Goal: Transaction & Acquisition: Purchase product/service

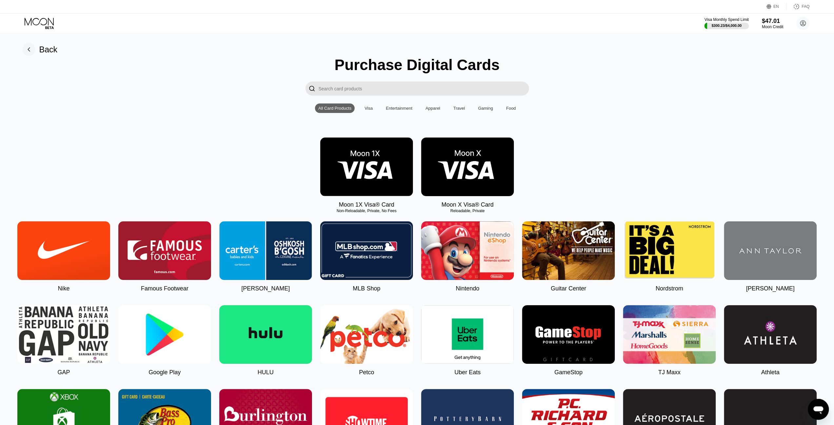
click at [371, 167] on img at bounding box center [366, 167] width 93 height 59
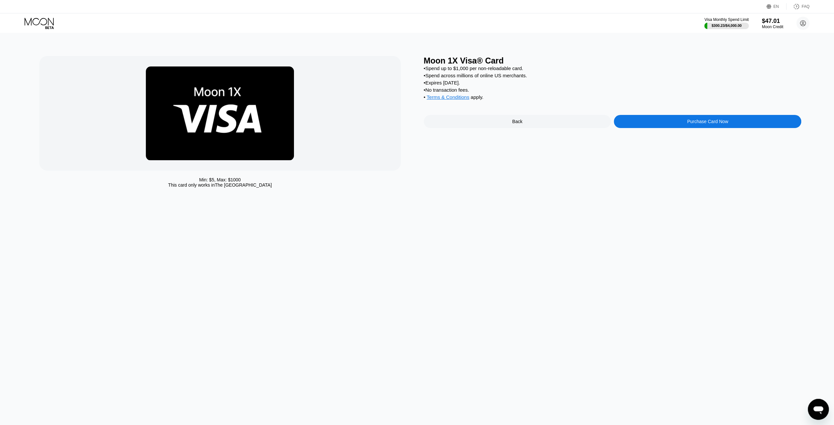
click at [739, 126] on div "Purchase Card Now" at bounding box center [707, 121] width 187 height 13
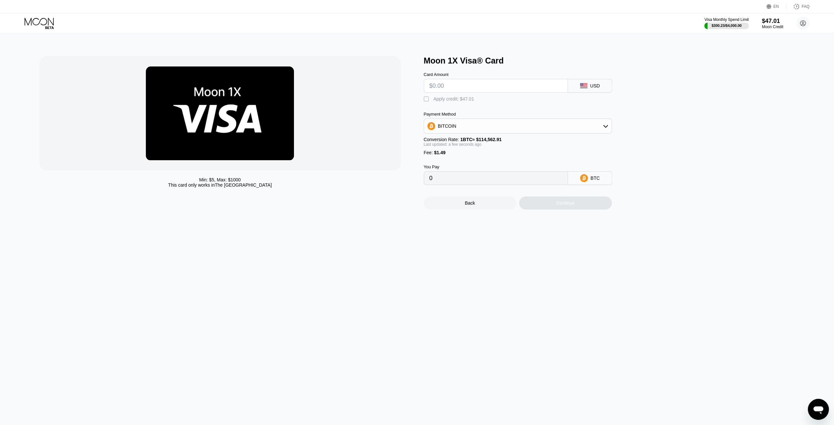
click at [479, 86] on input "text" at bounding box center [495, 85] width 133 height 13
type input "$1"
type input "0.00002174"
type input "$18"
type input "0.00017013"
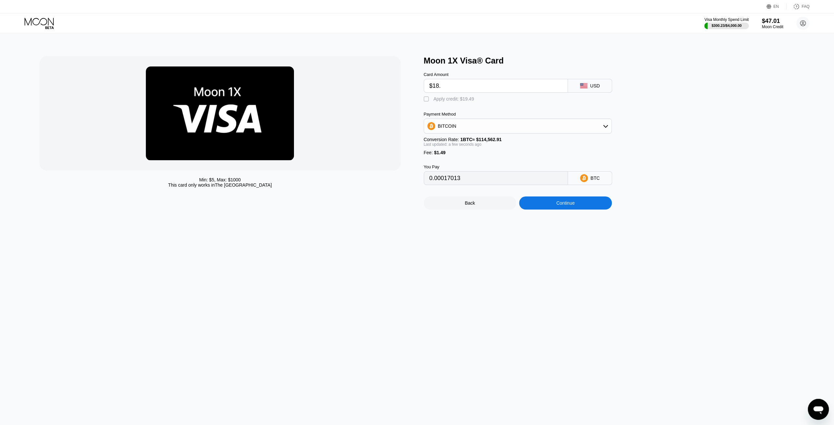
type input "$18.6"
type input "0.00017537"
type input "$18.63"
type input "0.00017563"
type input "$18.63"
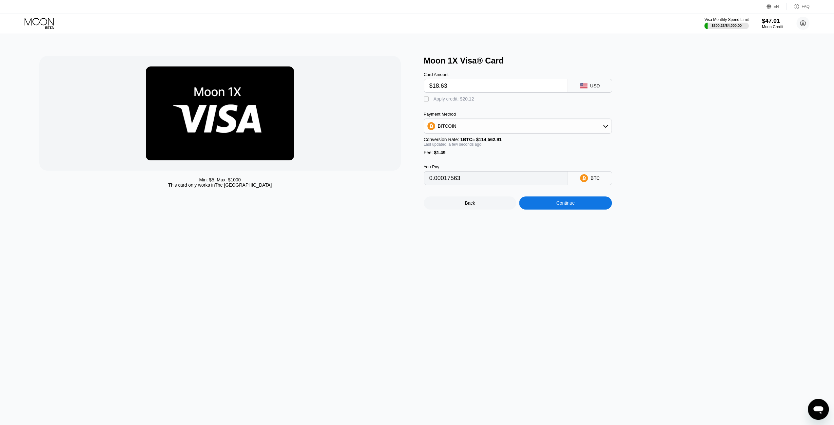
click at [453, 102] on div "Apply credit: $20.12" at bounding box center [454, 98] width 41 height 5
type input "0"
click at [588, 216] on div "Min: $ 5 , Max: $ 1000 This card only works in The United States Moon 1X Visa® …" at bounding box center [417, 229] width 839 height 392
click at [587, 210] on div "Continue" at bounding box center [565, 203] width 93 height 13
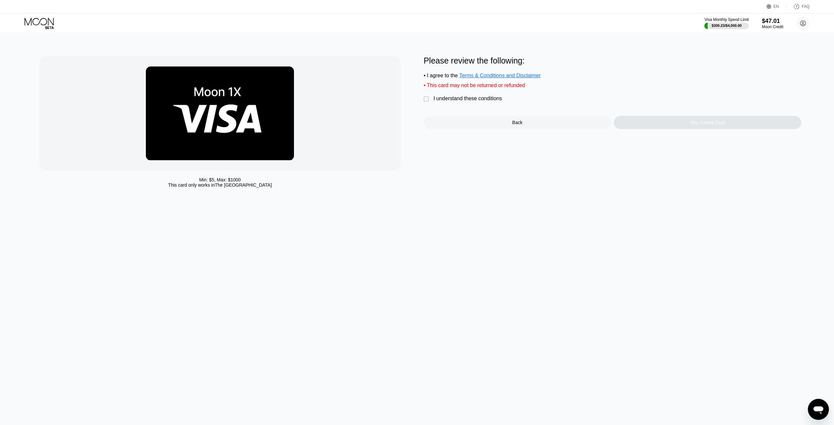
click at [489, 102] on div "I understand these conditions" at bounding box center [468, 99] width 69 height 6
click at [665, 128] on div "Yes, Create Card" at bounding box center [707, 122] width 187 height 13
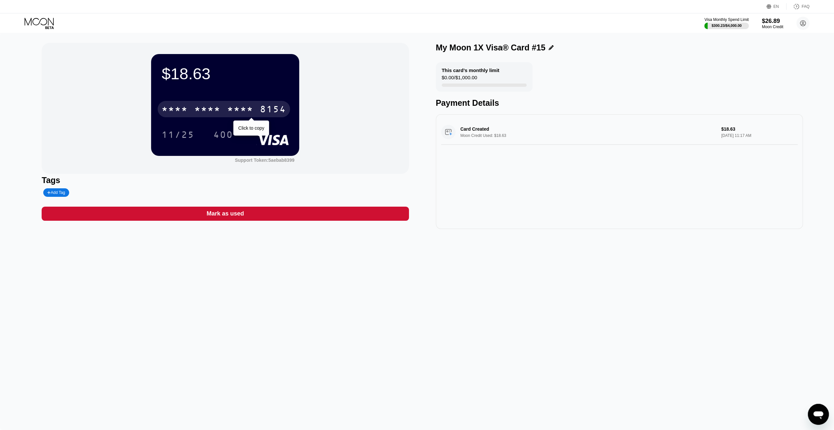
click at [229, 110] on div "* * * *" at bounding box center [240, 110] width 26 height 10
click at [175, 133] on div "11/25" at bounding box center [178, 135] width 33 height 10
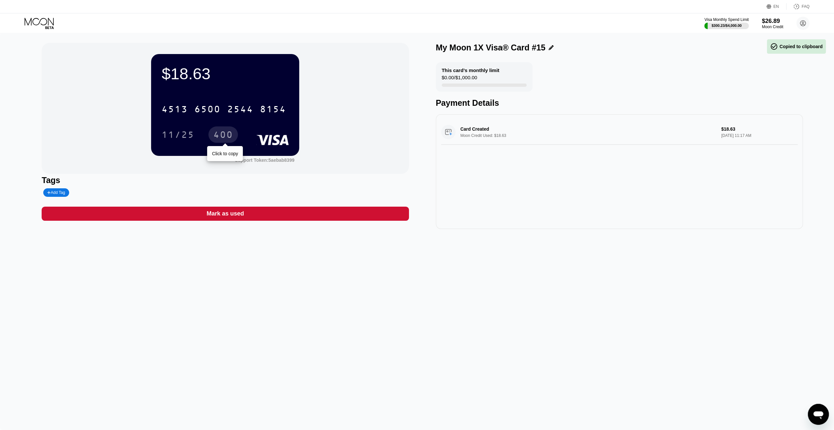
click at [211, 141] on div "400" at bounding box center [222, 135] width 29 height 16
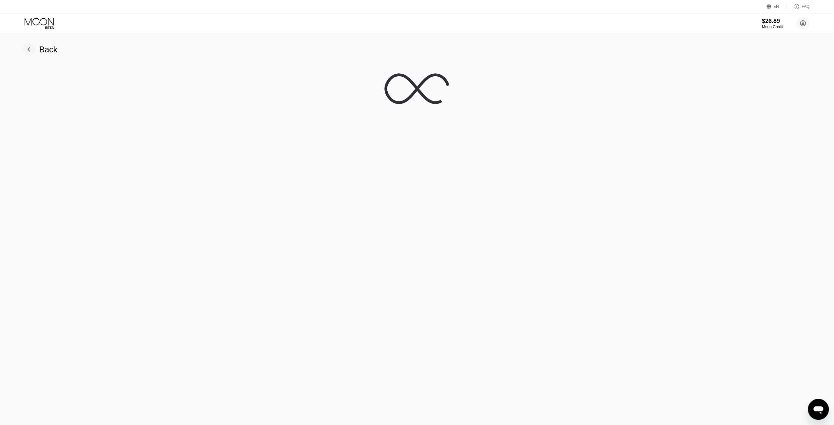
click at [32, 26] on icon at bounding box center [40, 23] width 30 height 11
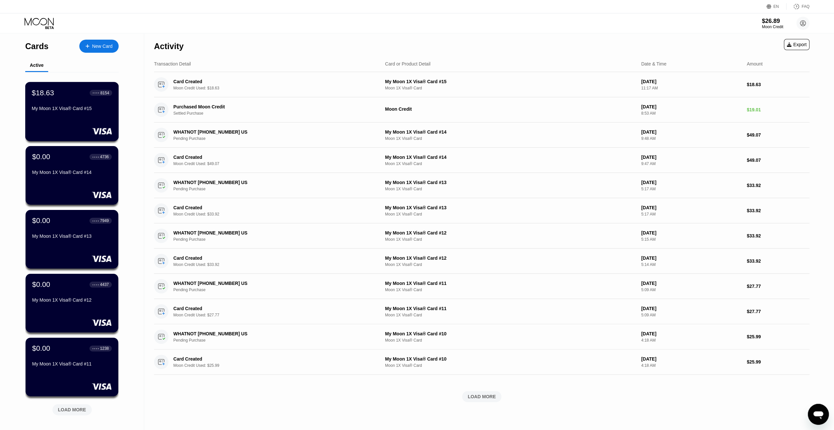
click at [79, 104] on div "$18.63 ● ● ● ● 8154 My Moon 1X Visa® Card #15" at bounding box center [72, 100] width 80 height 25
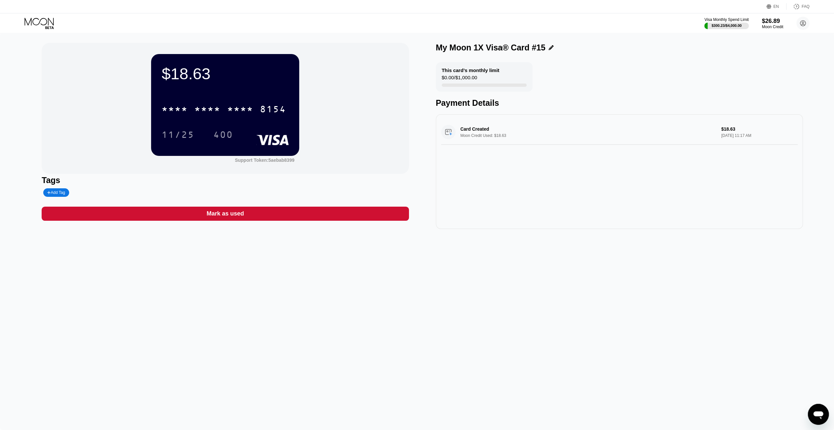
click at [266, 121] on div "* * * * * * * * * * * * 8154 11/25 400" at bounding box center [225, 115] width 127 height 39
click at [270, 115] on div "8154" at bounding box center [273, 110] width 26 height 10
click at [176, 133] on div "11/25" at bounding box center [178, 135] width 33 height 10
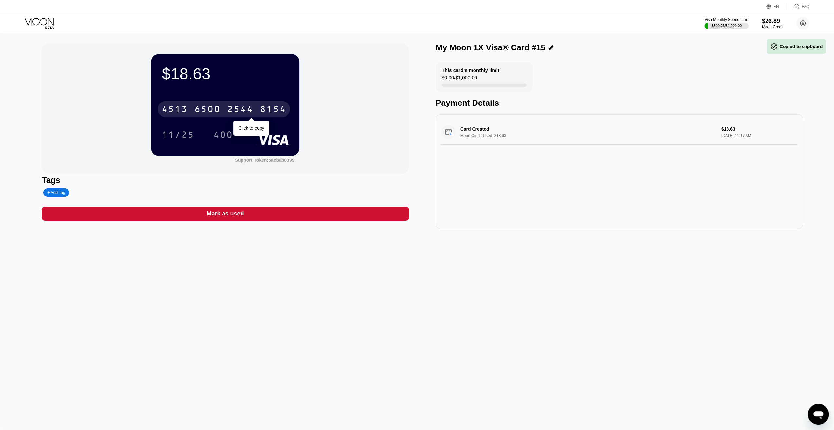
click at [221, 133] on div "400" at bounding box center [223, 135] width 20 height 10
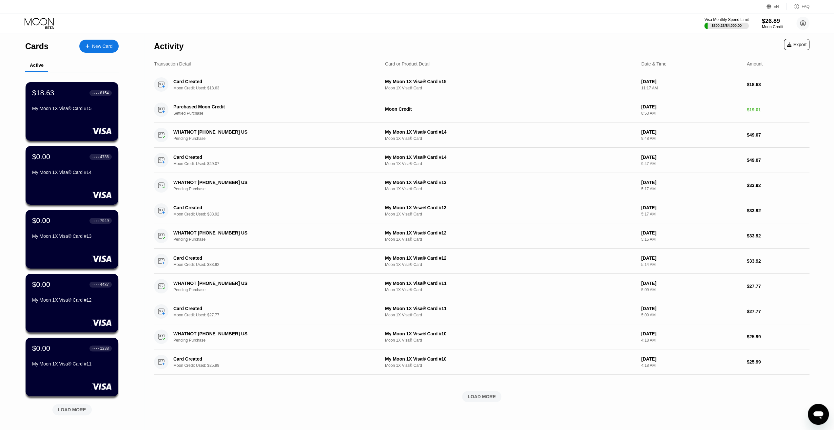
click at [110, 49] on div "New Card" at bounding box center [98, 46] width 39 height 13
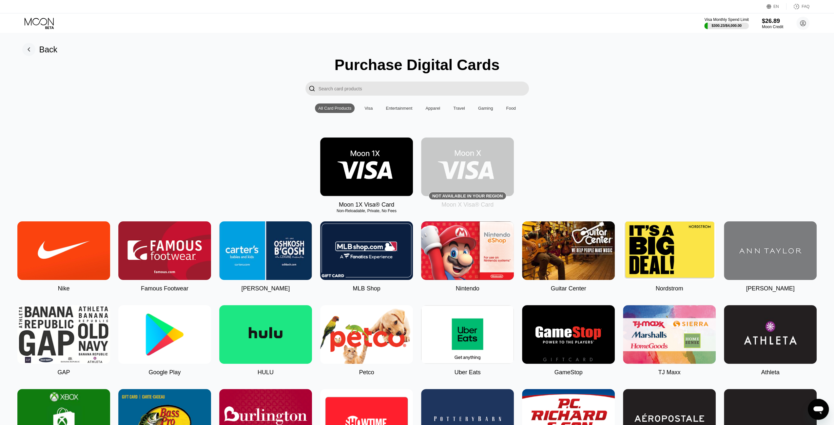
click at [326, 167] on img at bounding box center [366, 167] width 93 height 59
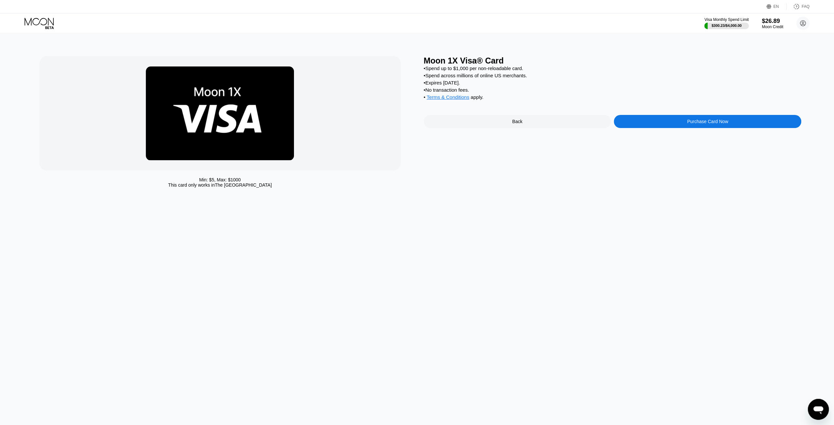
click at [679, 125] on div "Purchase Card Now" at bounding box center [707, 121] width 187 height 13
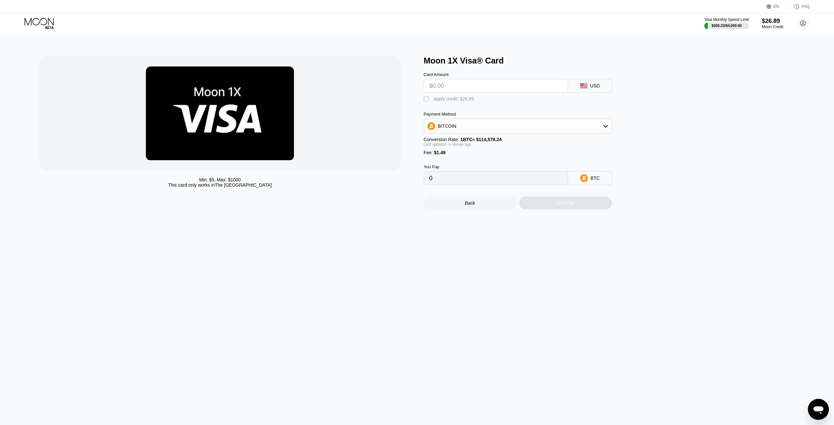
click at [511, 88] on input "text" at bounding box center [495, 85] width 133 height 13
type input "$1"
type input "0.00002174"
type input "$19"
type input "0.00017883"
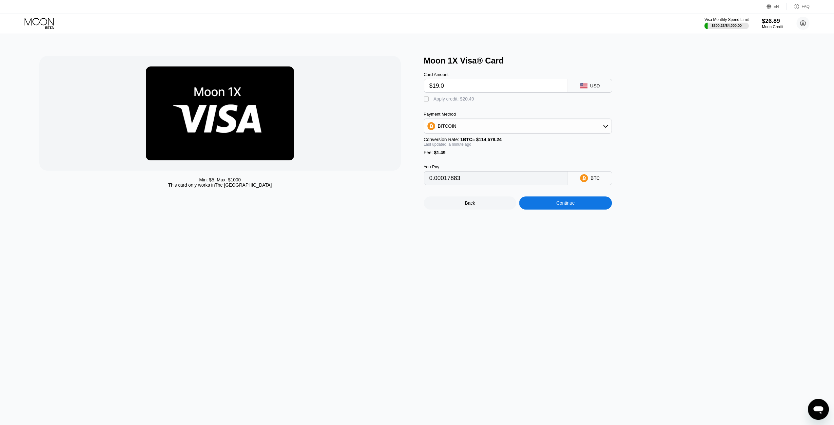
type input "$19.07"
type input "0.00017945"
type input "$19.07"
click at [433, 100] on div " Apply credit: $20.56" at bounding box center [451, 99] width 54 height 7
type input "0"
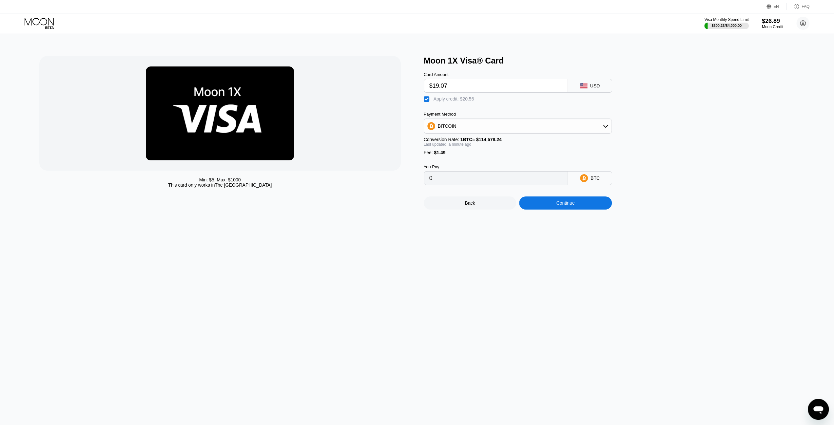
click at [563, 206] on div "Continue" at bounding box center [565, 203] width 18 height 5
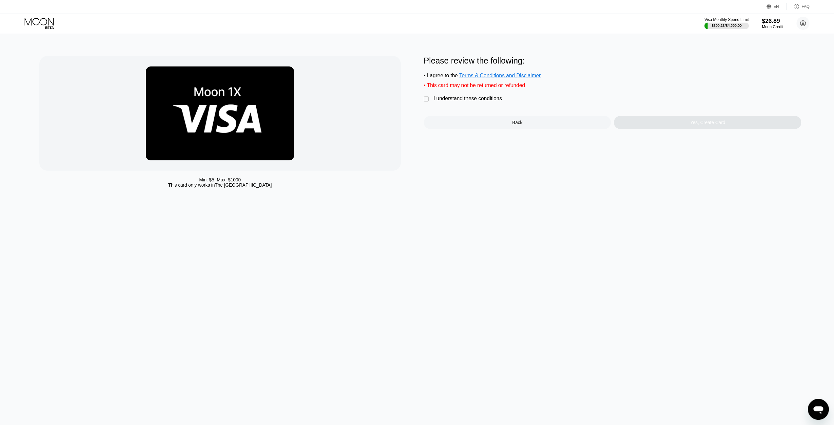
click at [474, 103] on div " I understand these conditions" at bounding box center [465, 99] width 82 height 7
click at [685, 124] on div "Yes, Create Card" at bounding box center [707, 122] width 187 height 13
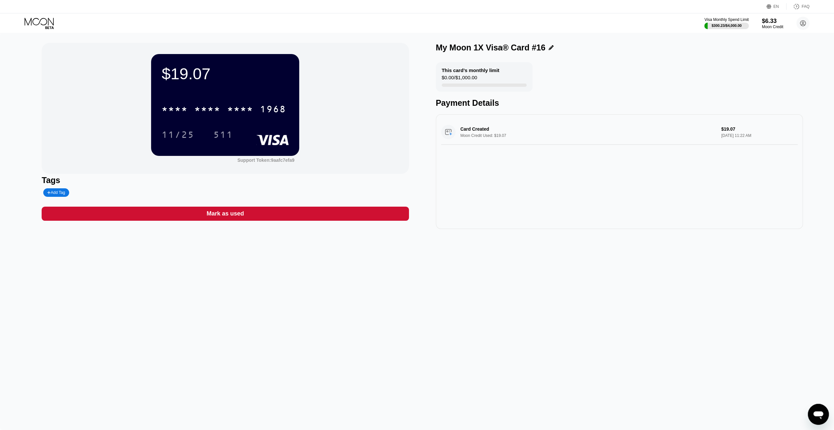
click at [258, 111] on div "* * * * * * * * * * * * 1968" at bounding box center [224, 109] width 132 height 16
click at [184, 135] on div "11/25" at bounding box center [178, 135] width 33 height 10
click at [222, 133] on div "511" at bounding box center [223, 135] width 20 height 10
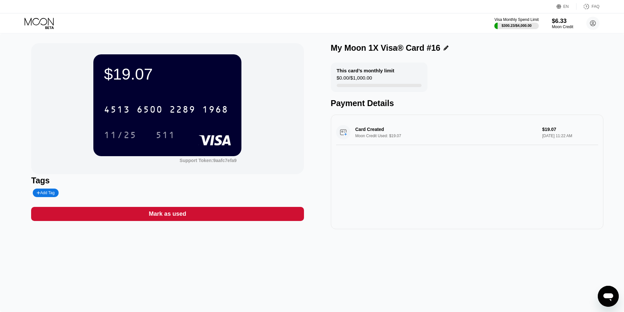
click at [469, 38] on div "$19.07 4513 6500 2289 1968 11/25 511 Support Token: 9aafc7efa9 Tags Add Tag Mar…" at bounding box center [312, 172] width 624 height 279
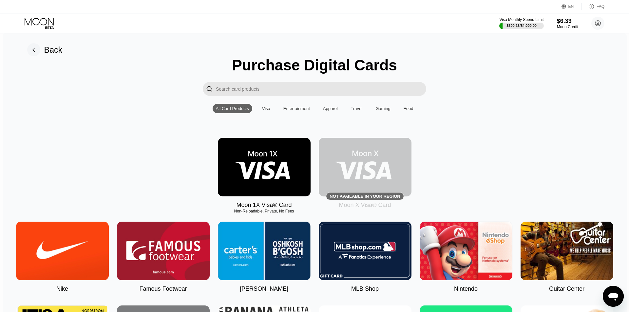
click at [54, 22] on icon at bounding box center [40, 23] width 30 height 11
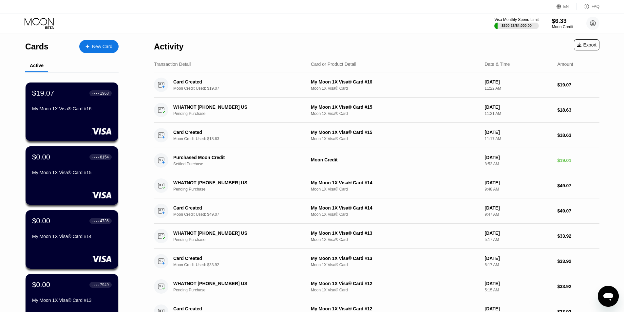
click at [54, 22] on icon at bounding box center [40, 23] width 30 height 11
click at [55, 106] on div "$19.07 ● ● ● ● 1968 My Moon 1X Visa® Card #16" at bounding box center [72, 101] width 80 height 25
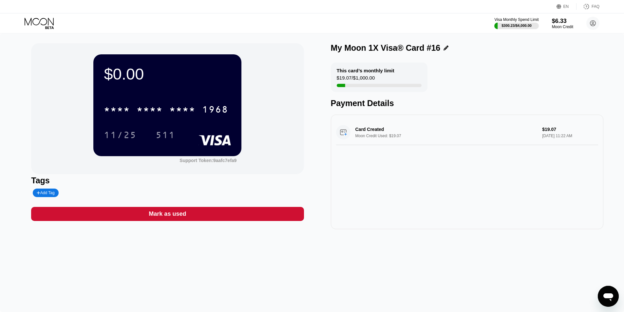
drag, startPoint x: 55, startPoint y: 106, endPoint x: 147, endPoint y: 72, distance: 98.6
